Goal: Transaction & Acquisition: Purchase product/service

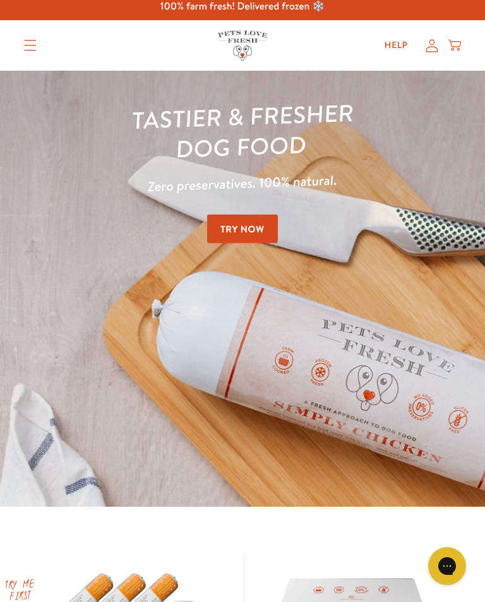
click at [259, 235] on link "Try Now" at bounding box center [242, 228] width 71 height 28
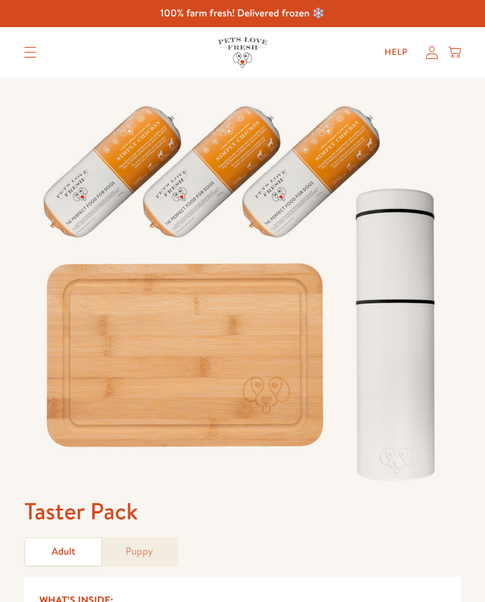
click at [67, 553] on link "Adult" at bounding box center [63, 551] width 76 height 27
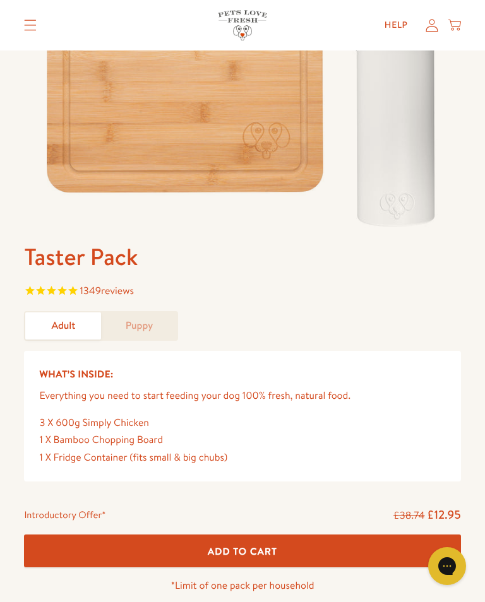
click at [291, 547] on button "Add To Cart" at bounding box center [242, 550] width 436 height 33
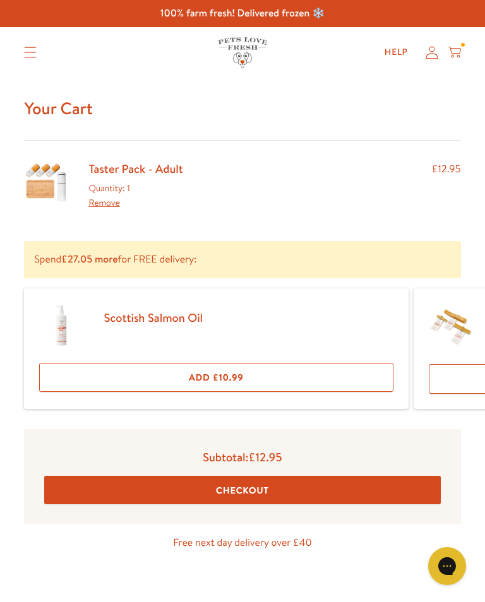
click at [298, 488] on button "Checkout" at bounding box center [242, 490] width 396 height 28
